Goal: Navigation & Orientation: Find specific page/section

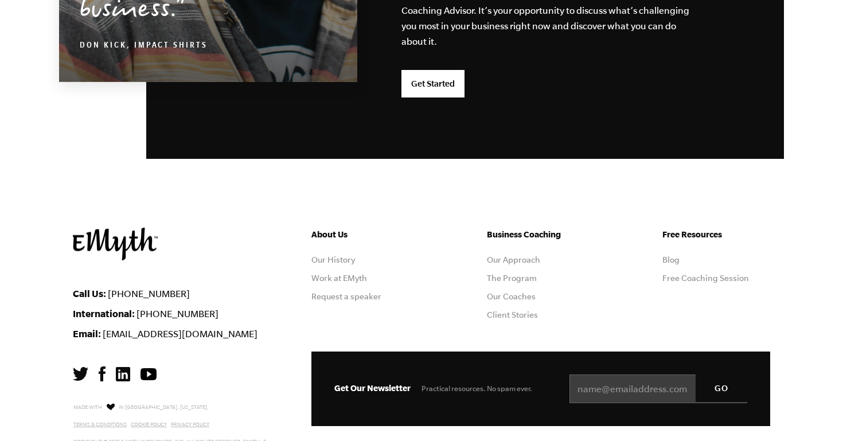
scroll to position [3092, 0]
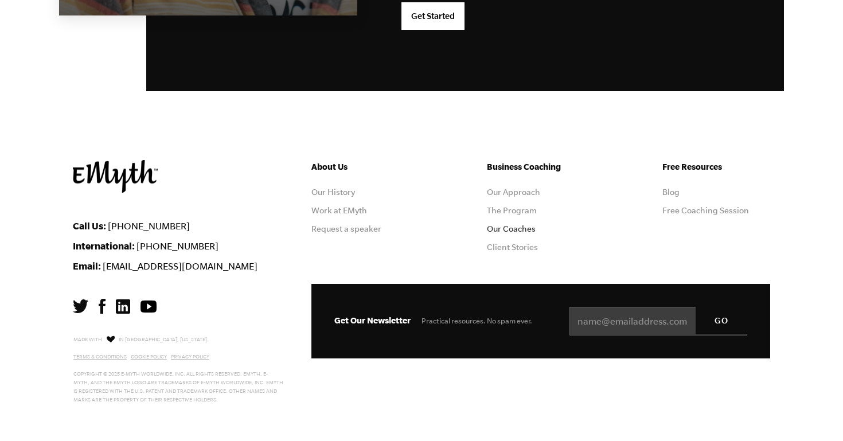
click at [504, 227] on link "Our Coaches" at bounding box center [511, 228] width 49 height 9
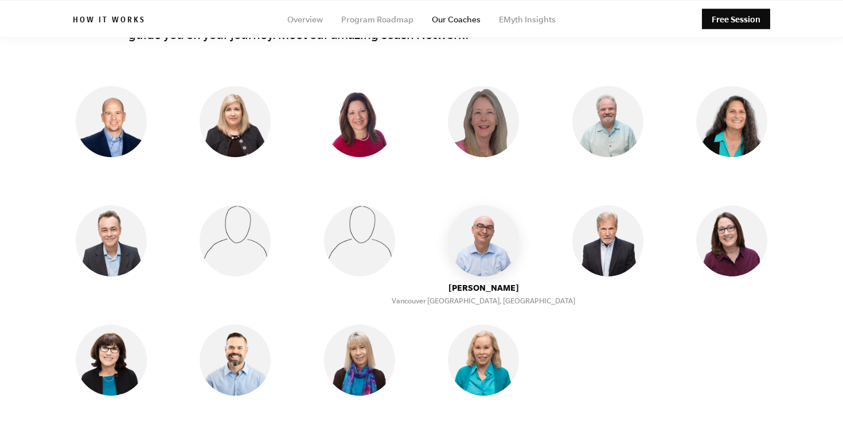
scroll to position [968, 0]
click at [476, 212] on img at bounding box center [483, 241] width 71 height 71
click at [485, 229] on img at bounding box center [483, 241] width 71 height 71
